Goal: Navigation & Orientation: Understand site structure

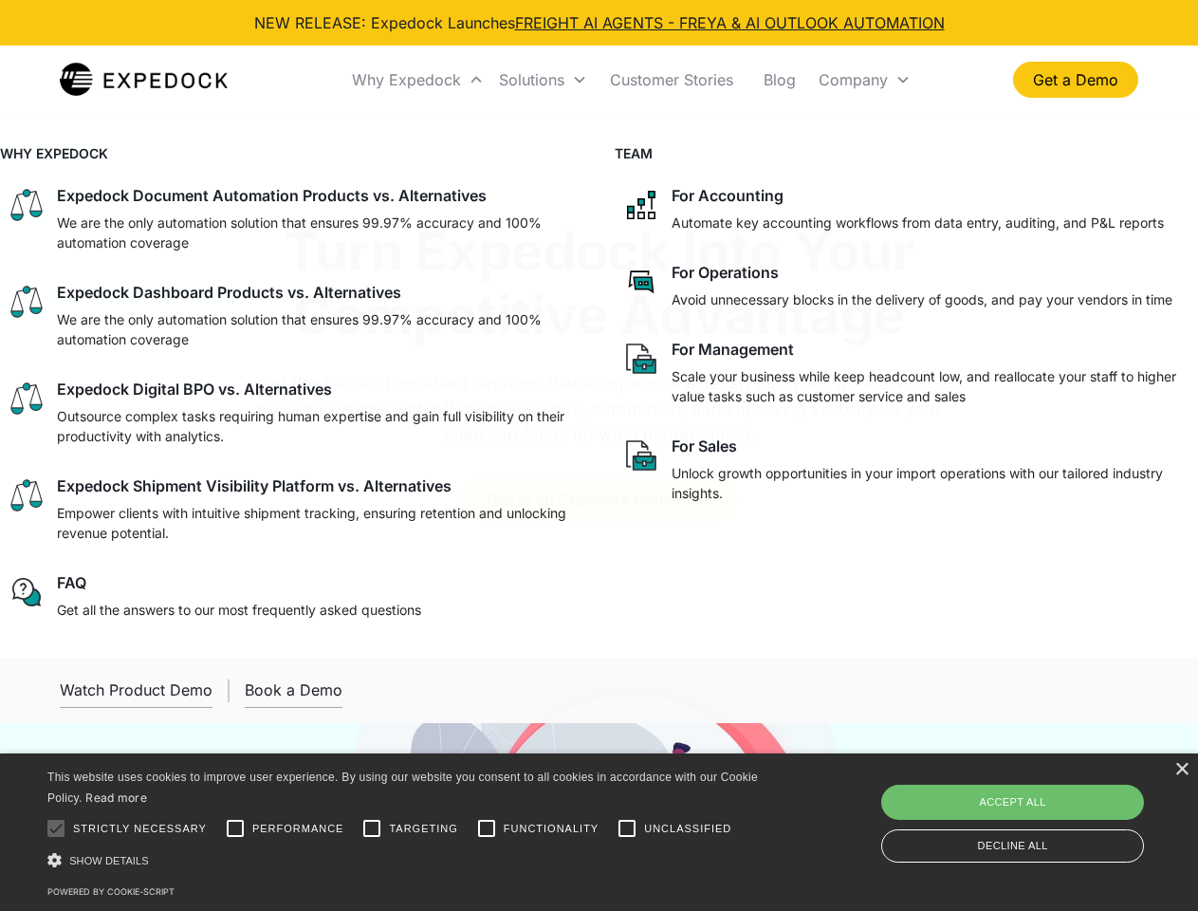
click at [418, 80] on div "Why Expedock" at bounding box center [406, 79] width 109 height 19
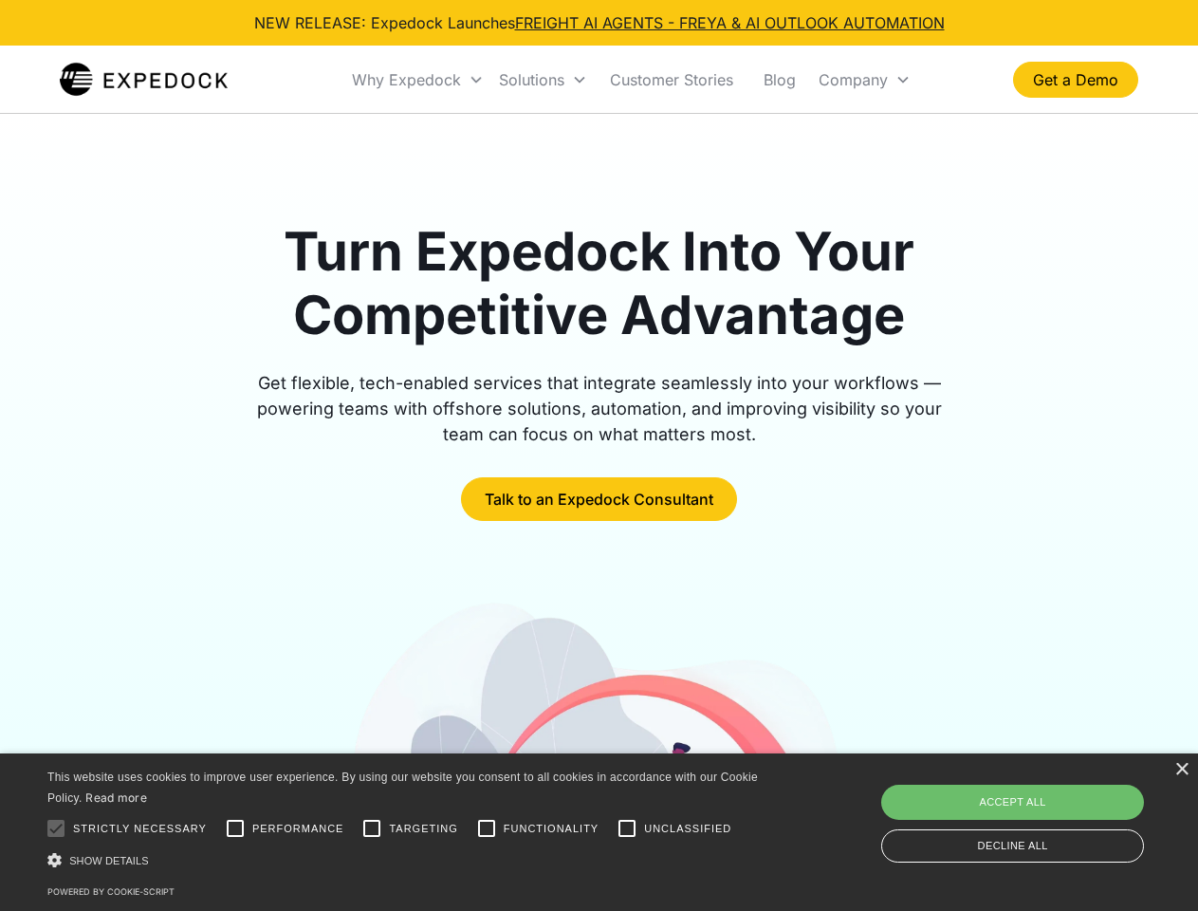
click at [543, 80] on div "Solutions" at bounding box center [531, 79] width 65 height 19
click at [864, 80] on div "Company" at bounding box center [853, 79] width 69 height 19
click at [56, 828] on div at bounding box center [56, 828] width 38 height 38
click at [235, 828] on input "Performance" at bounding box center [235, 828] width 38 height 38
checkbox input "true"
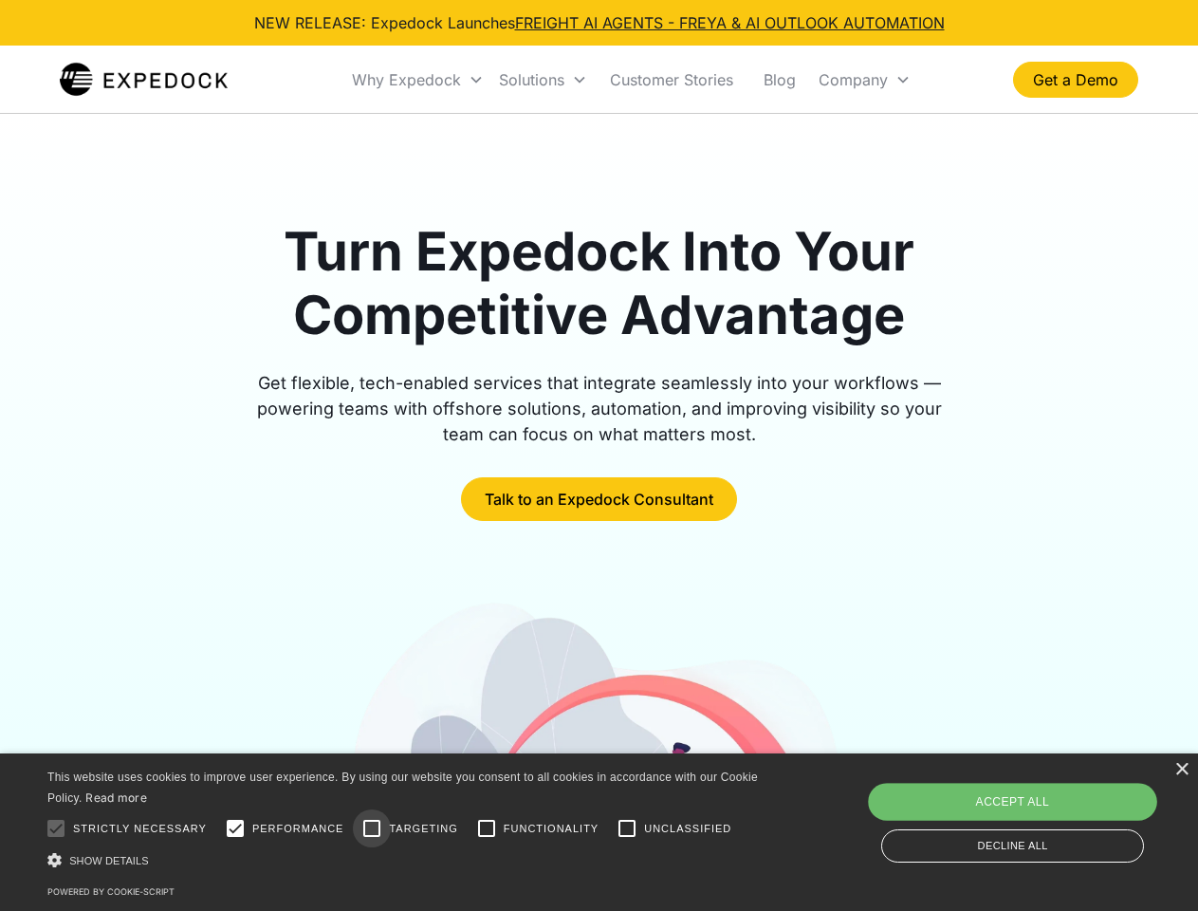
click at [372, 828] on input "Targeting" at bounding box center [372, 828] width 38 height 38
checkbox input "true"
click at [487, 828] on input "Functionality" at bounding box center [487, 828] width 38 height 38
checkbox input "true"
click at [627, 828] on input "Unclassified" at bounding box center [627, 828] width 38 height 38
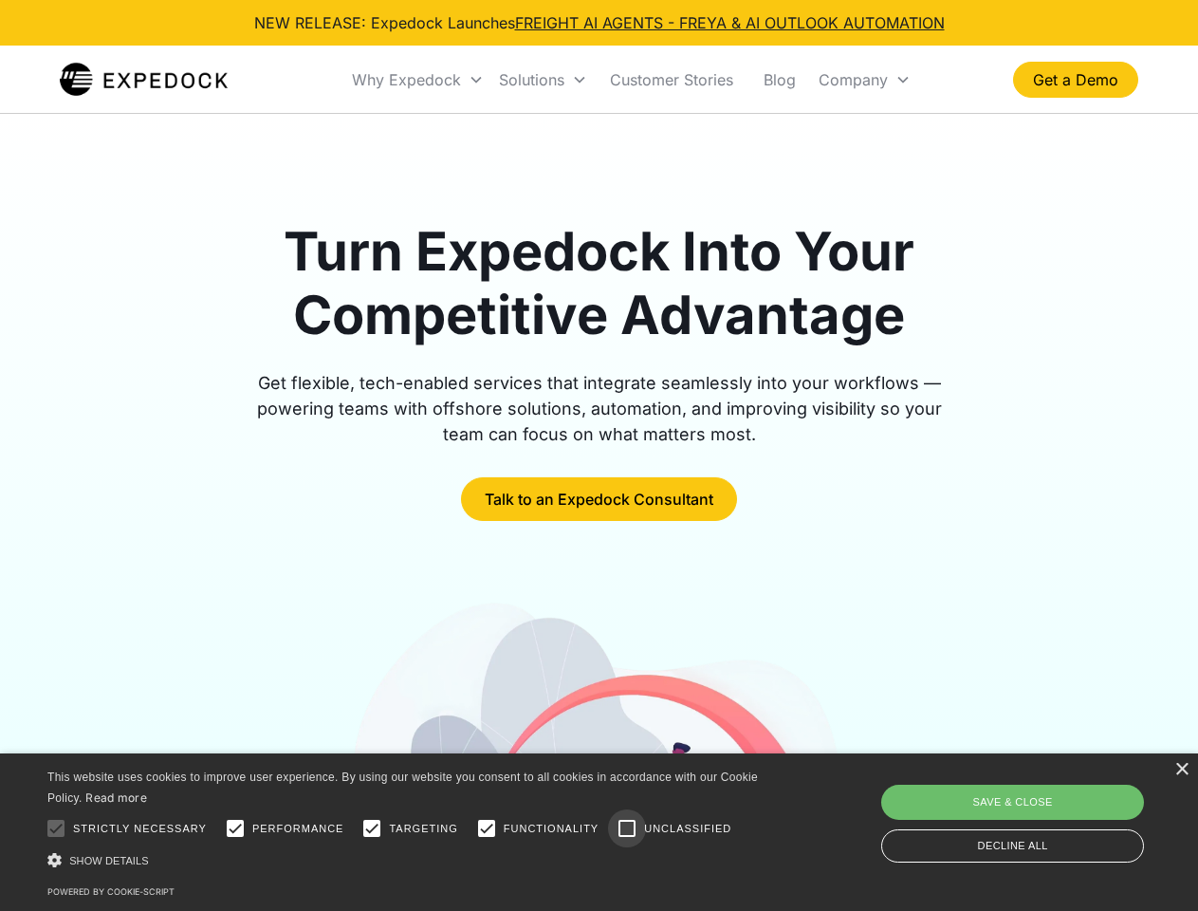
checkbox input "true"
click at [406, 860] on div "Show details Hide details" at bounding box center [405, 860] width 717 height 20
